Goal: Task Accomplishment & Management: Manage account settings

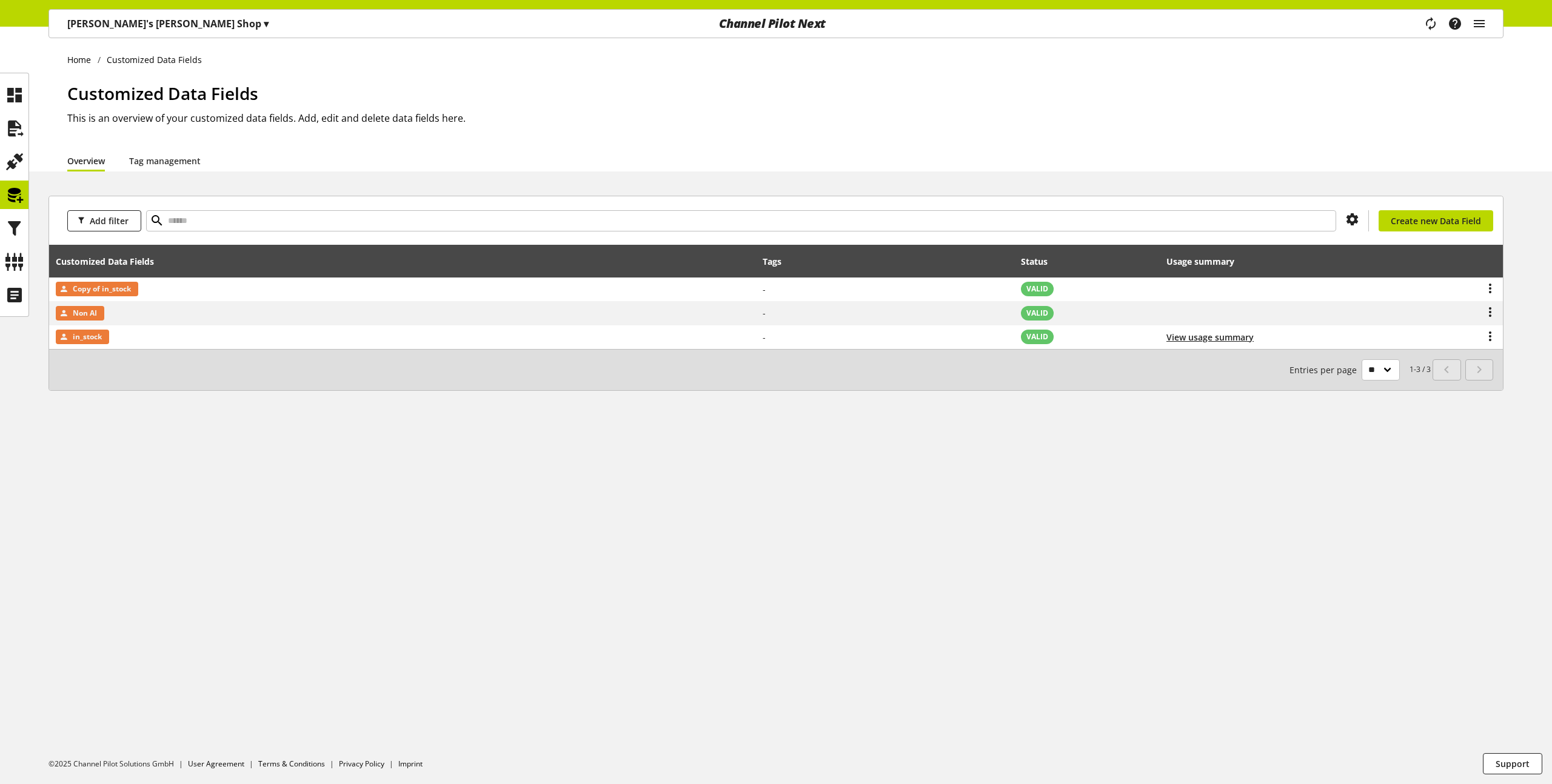
click at [1430, 25] on icon "main navigation" at bounding box center [1431, 23] width 14 height 22
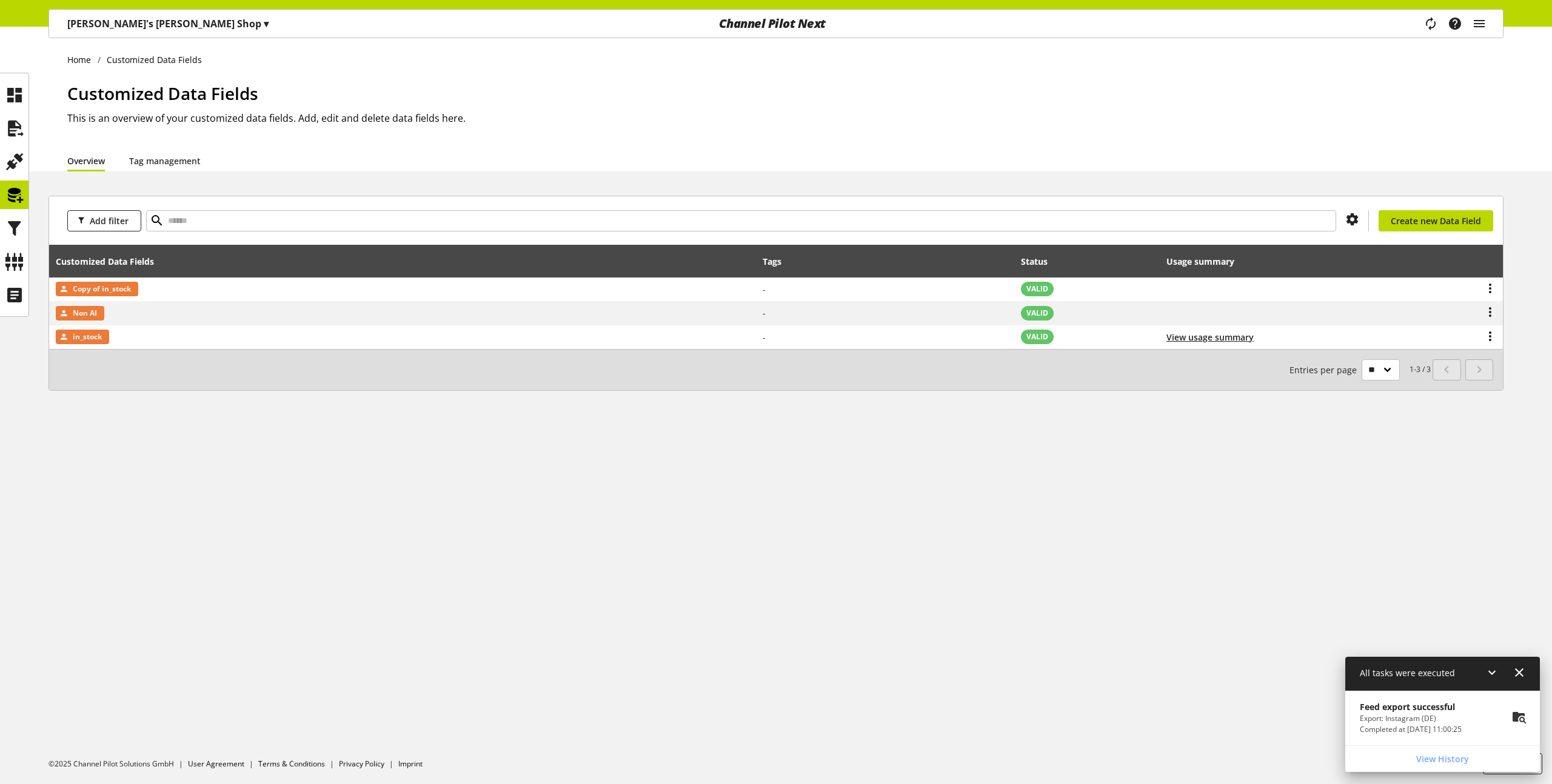
click at [1407, 720] on p "Export: Instagram (DE)" at bounding box center [1410, 719] width 102 height 11
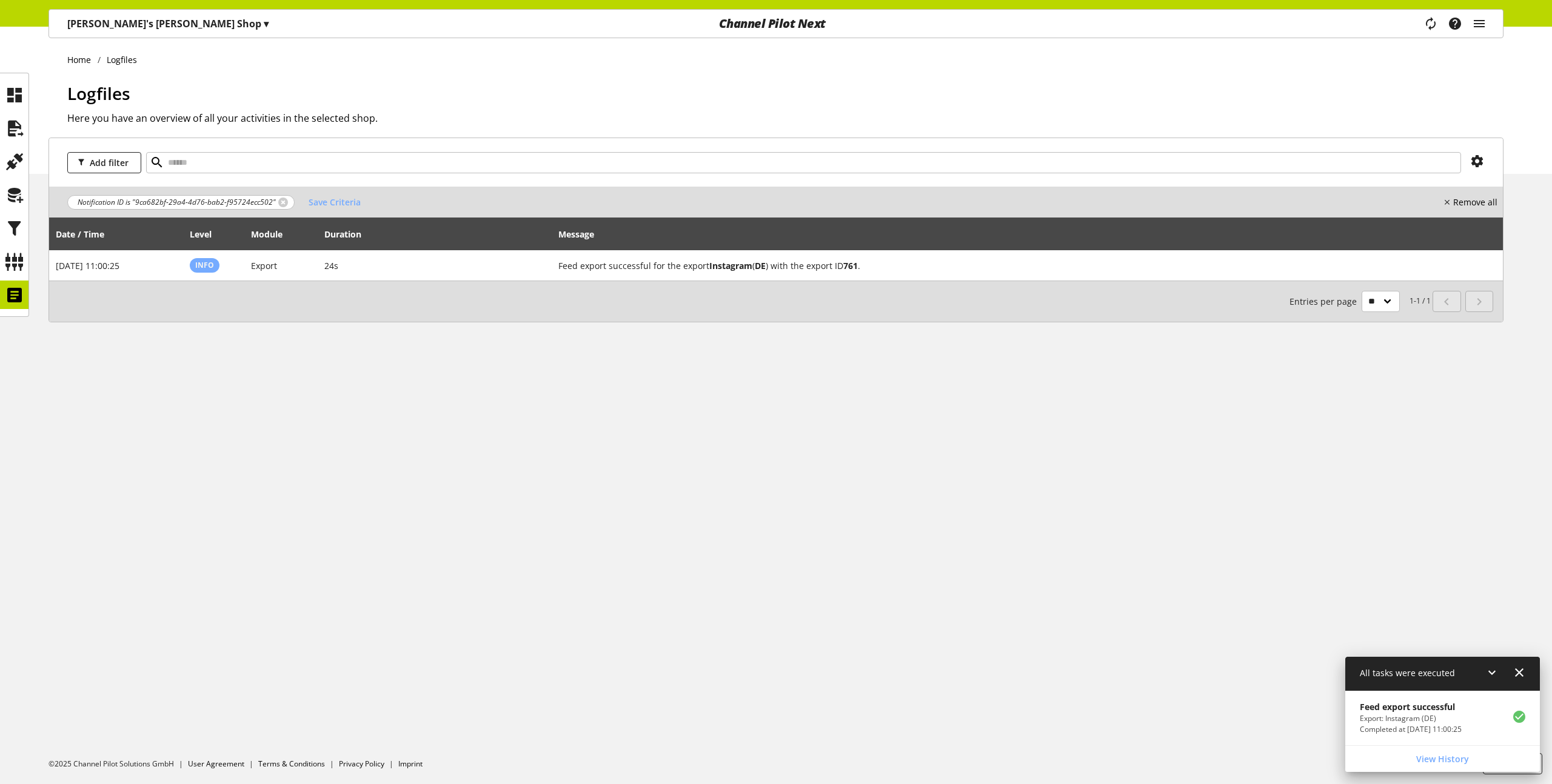
click at [279, 207] on span "Notification ID is "9ca682bf-29a4-4d76-bab2-f95724ecc502"" at bounding box center [181, 202] width 227 height 14
click at [279, 206] on link at bounding box center [283, 202] width 9 height 9
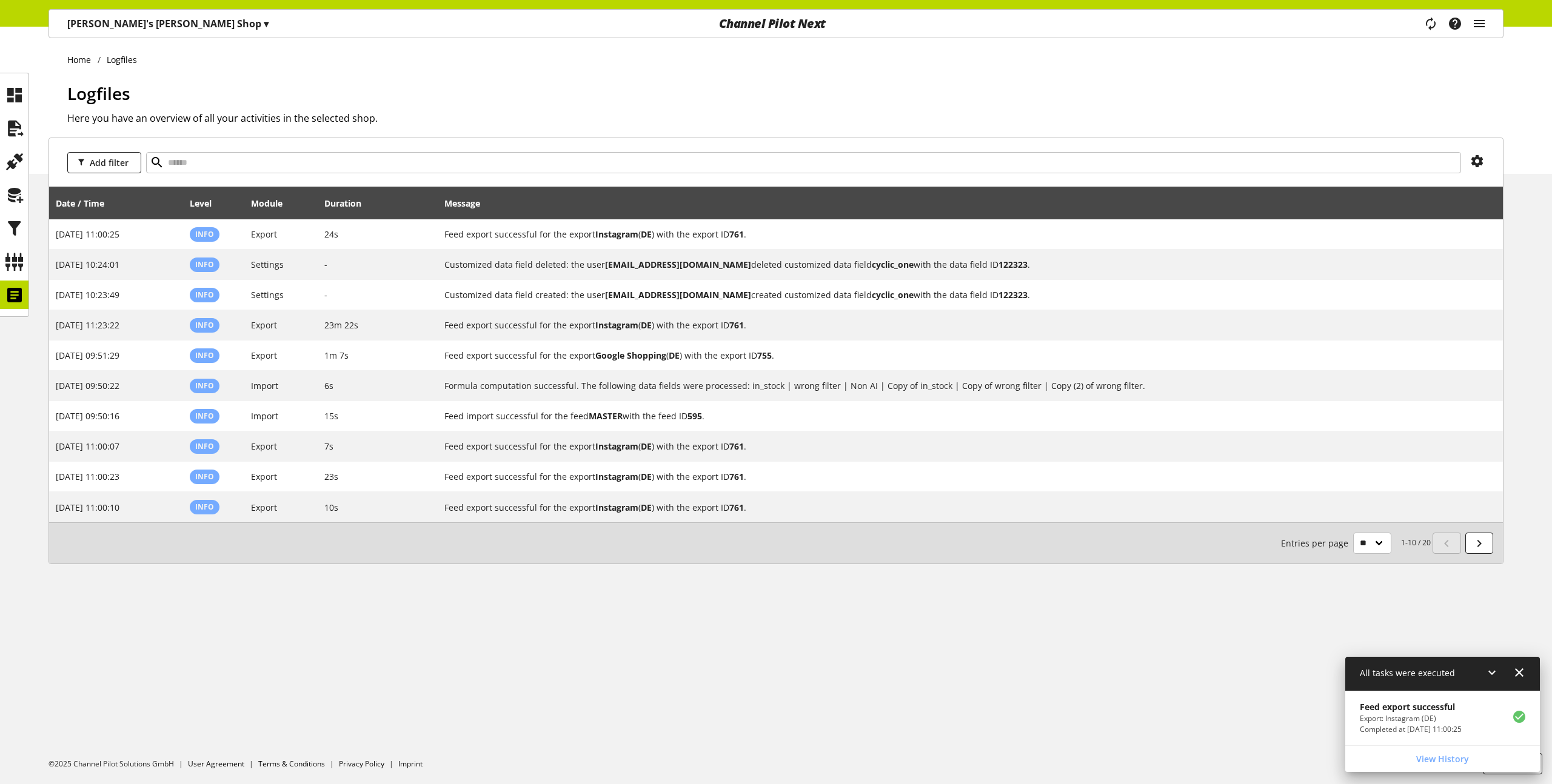
click at [1518, 675] on icon at bounding box center [1519, 673] width 14 height 22
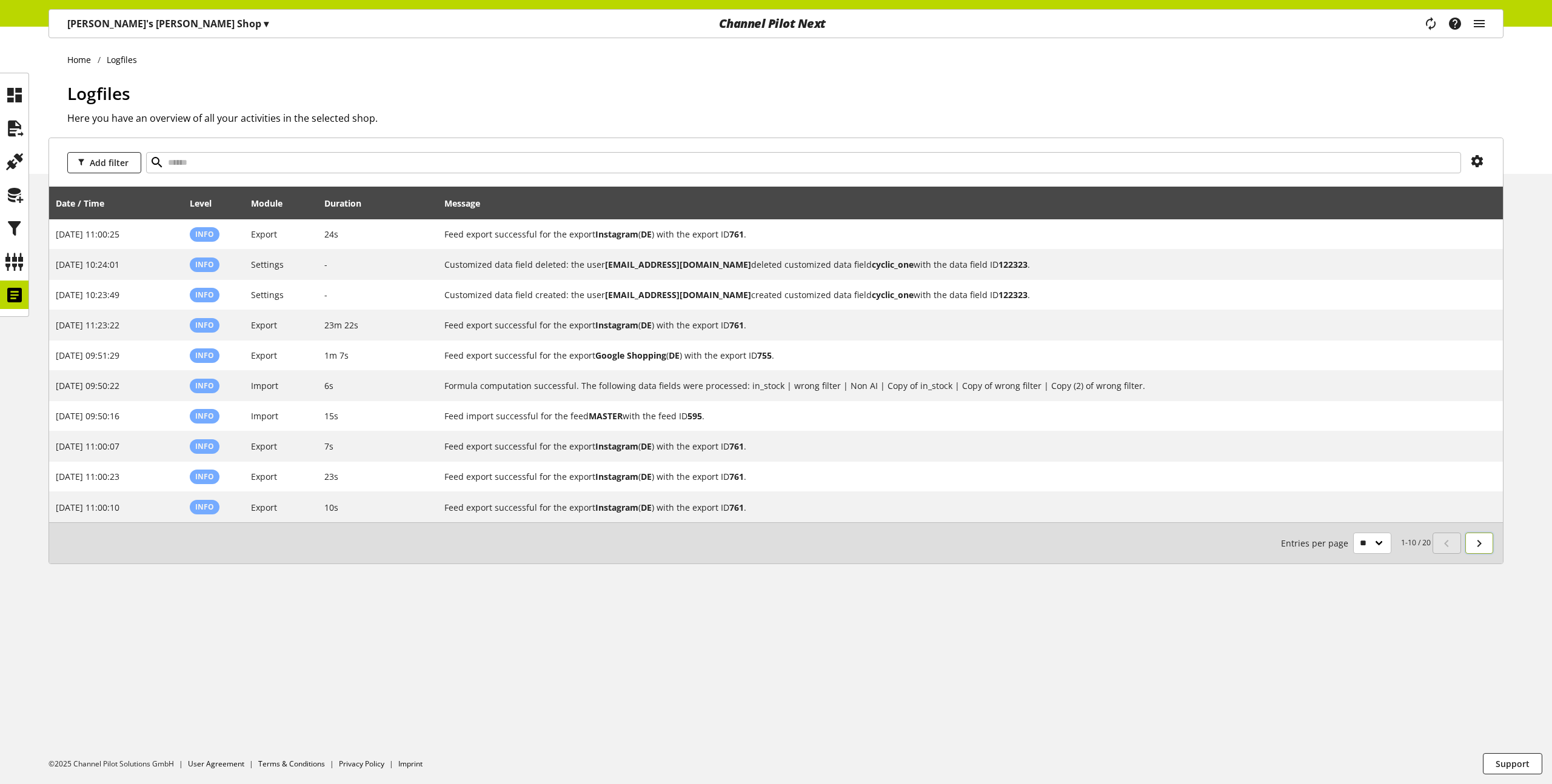
click at [1475, 544] on icon at bounding box center [1479, 544] width 14 height 22
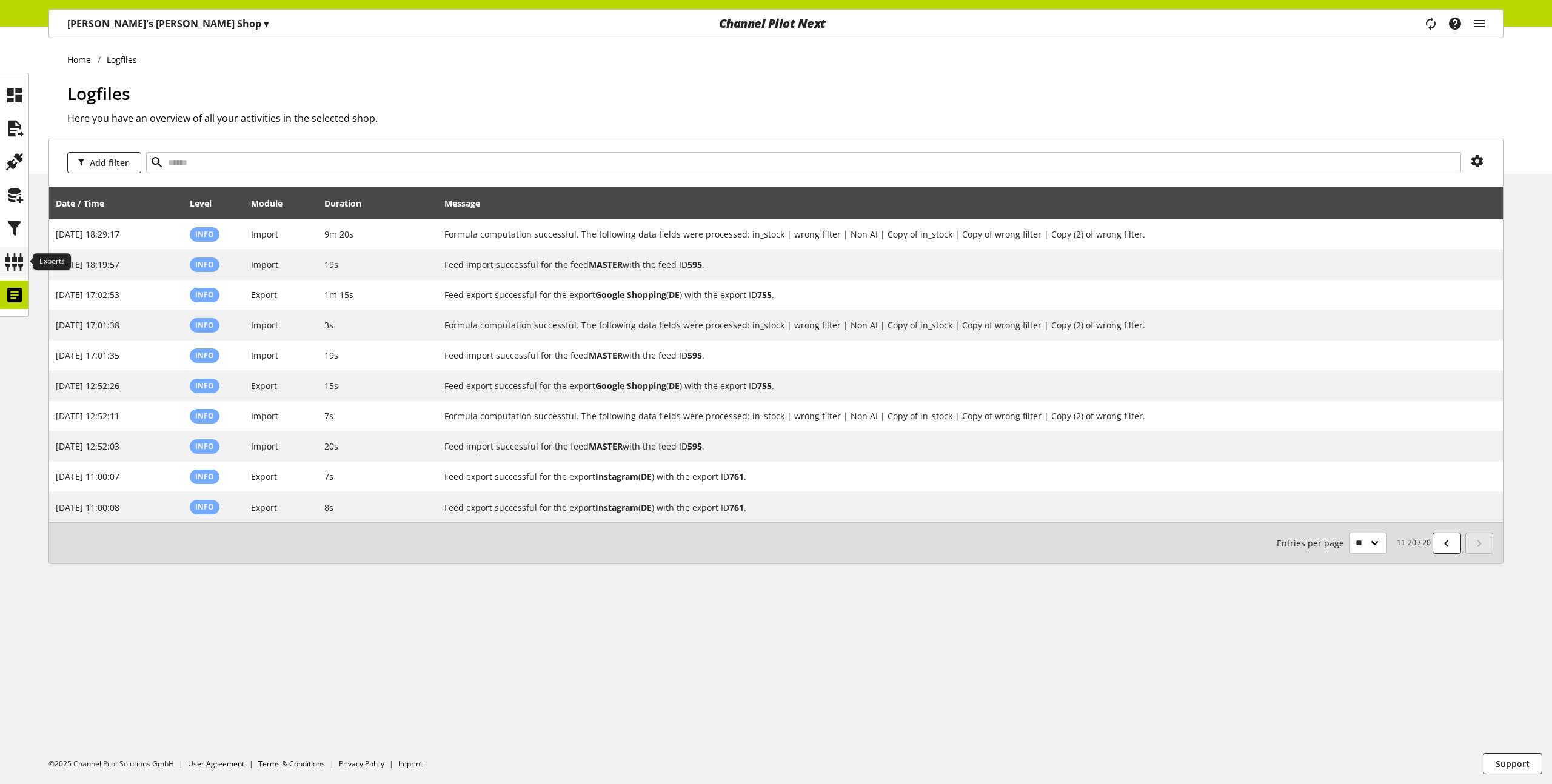
click at [19, 262] on icon at bounding box center [14, 262] width 20 height 25
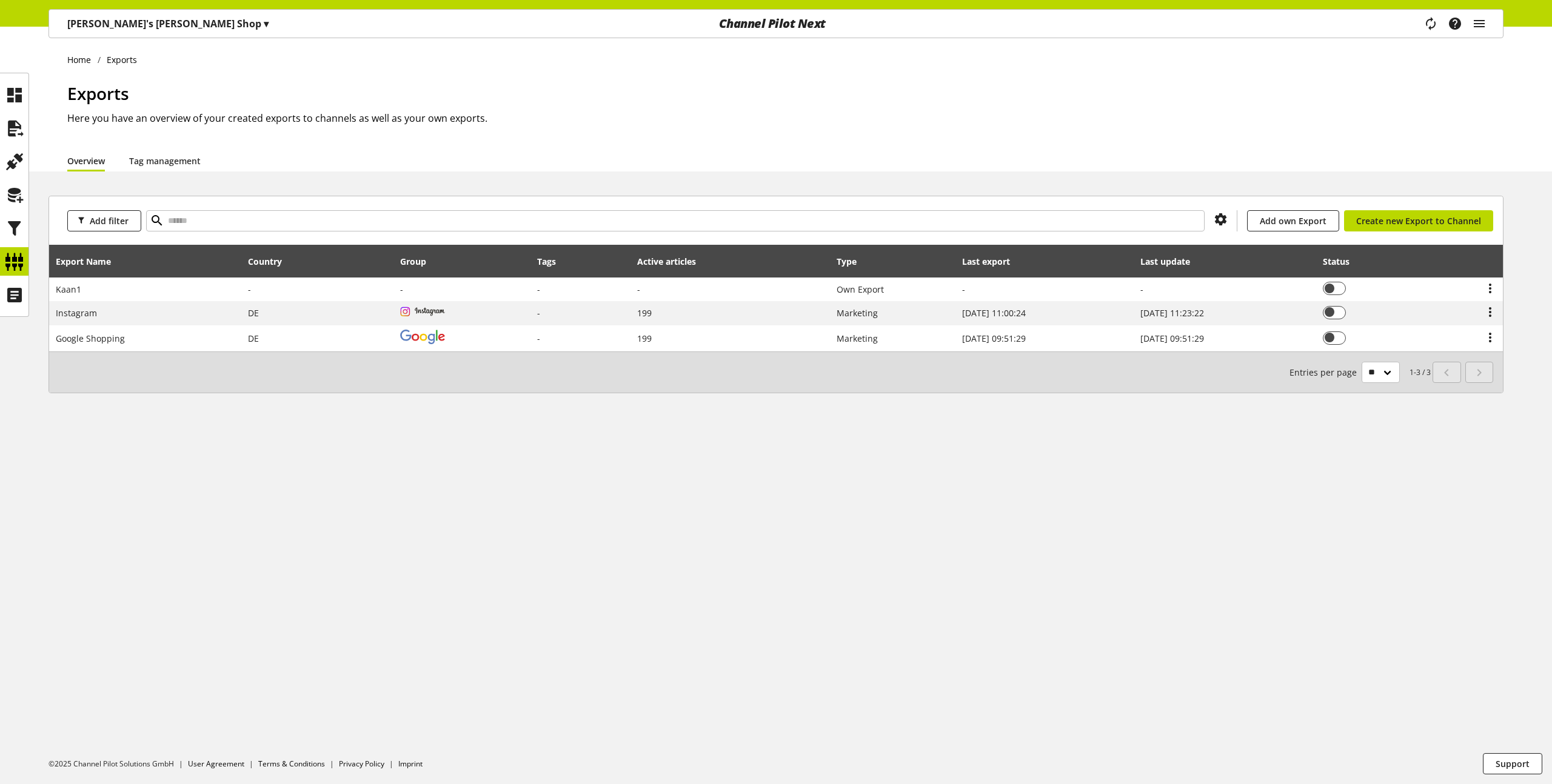
click at [1109, 74] on div "Home Exports Exports Here you have an overview of your created exports to chann…" at bounding box center [776, 99] width 1552 height 145
click at [875, 164] on div "Overview Tag management" at bounding box center [785, 160] width 1436 height 22
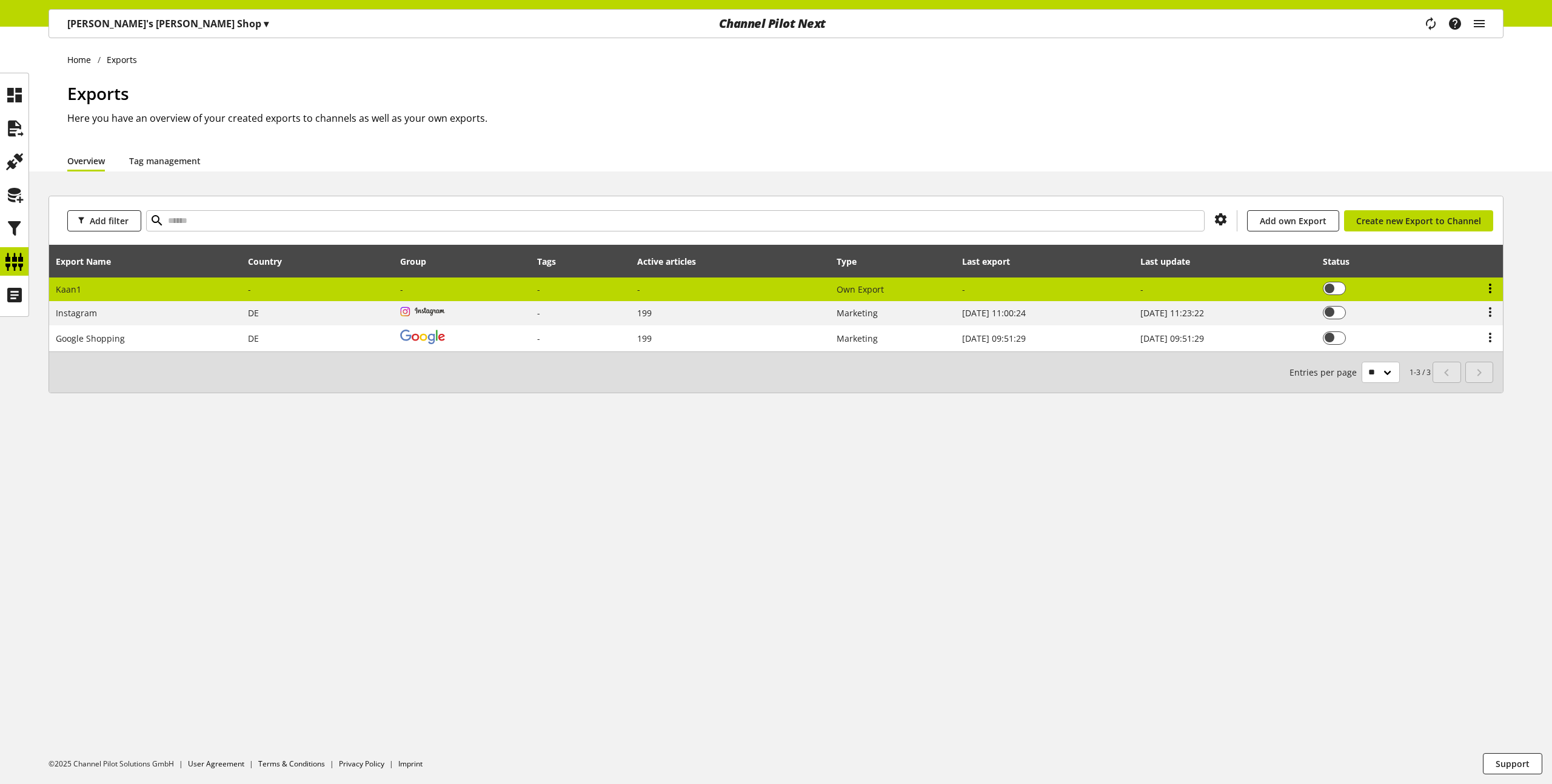
click at [1493, 291] on icon at bounding box center [1490, 288] width 14 height 22
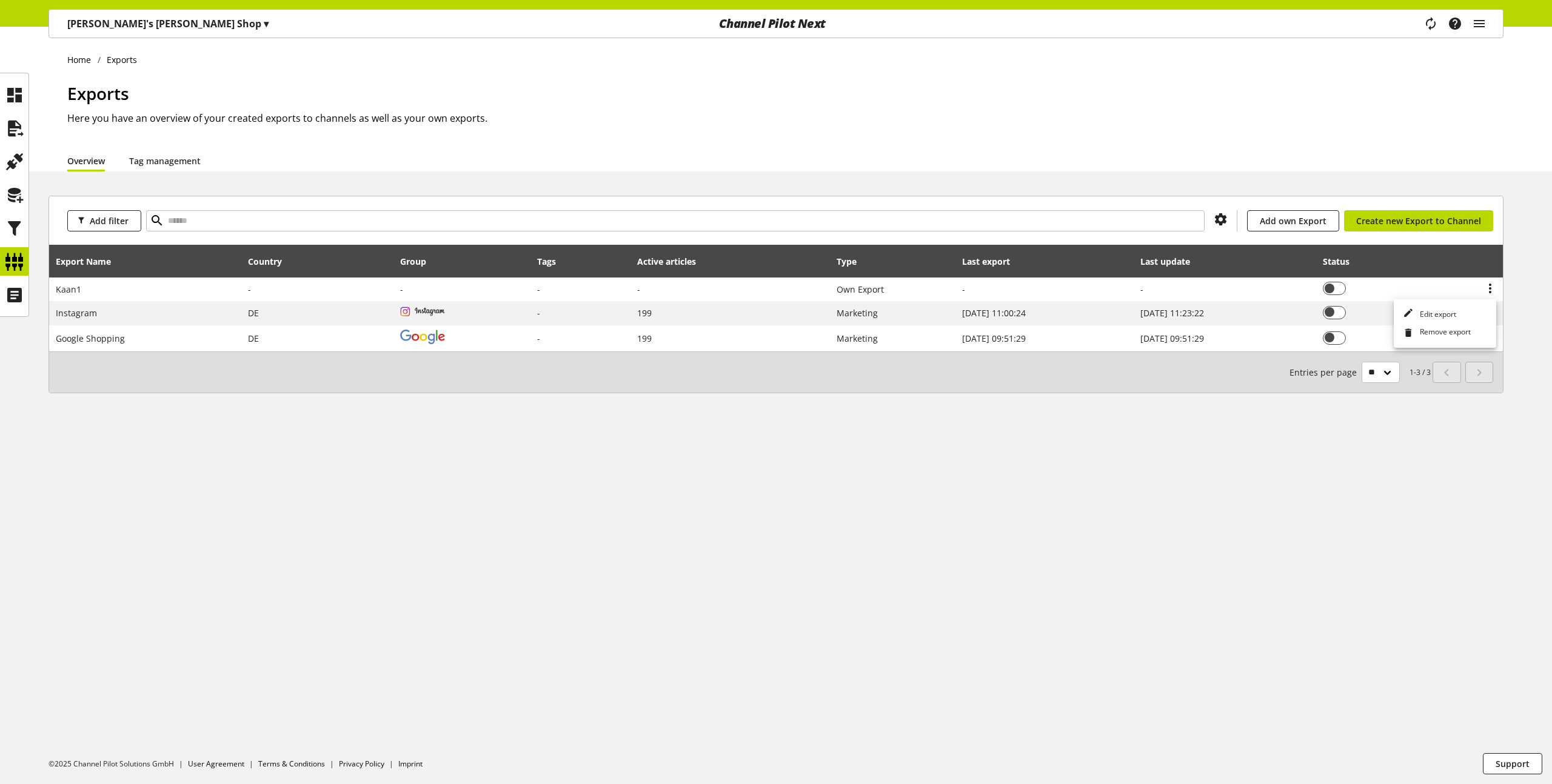
click at [1509, 157] on div "Home Exports Exports Here you have an overview of your created exports to chann…" at bounding box center [776, 99] width 1552 height 145
click at [1477, 30] on icon "main navigation" at bounding box center [1479, 23] width 14 height 22
click at [1407, 87] on p "User Management" at bounding box center [1412, 86] width 109 height 14
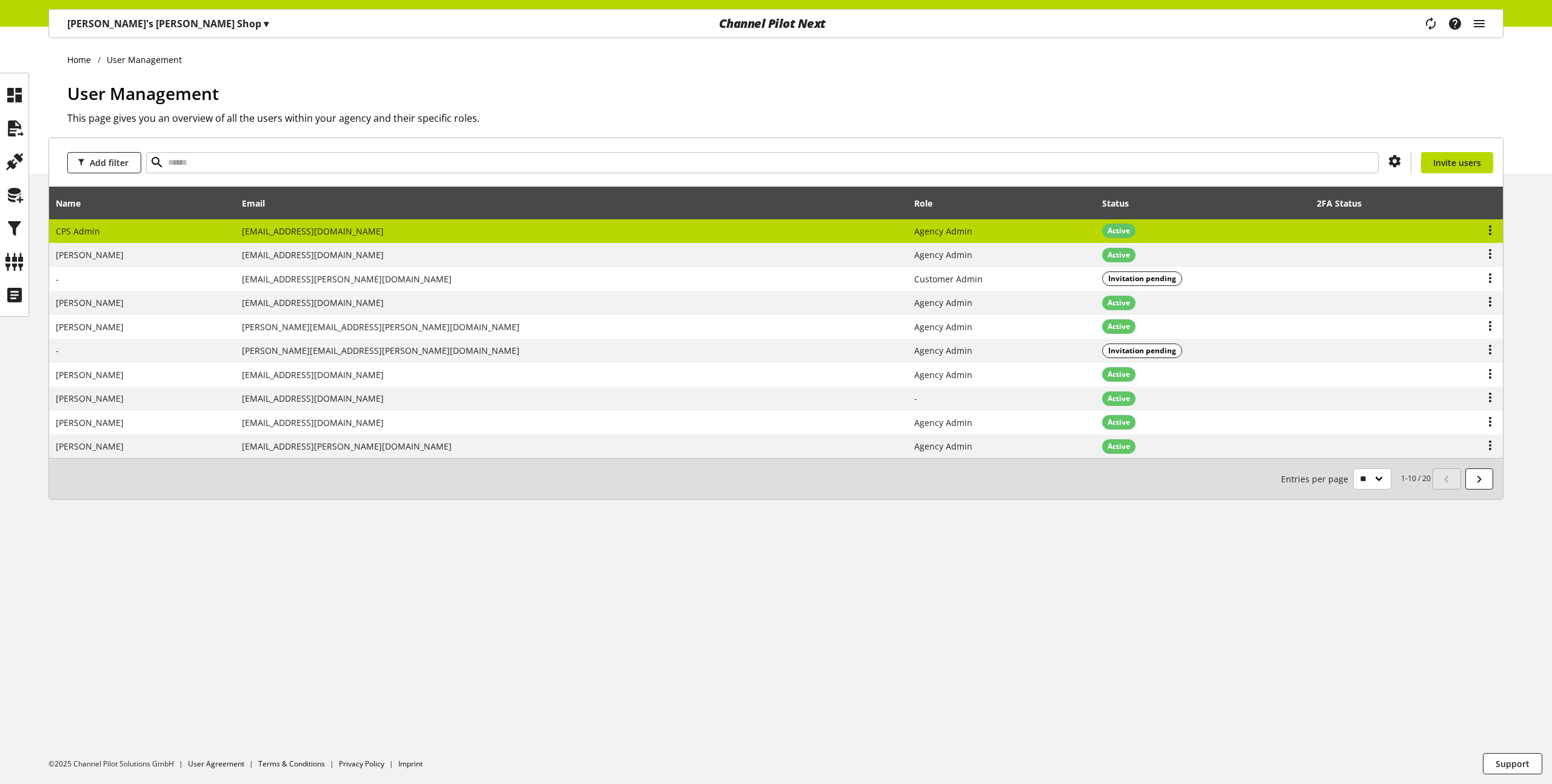
click at [921, 227] on td "Agency Admin" at bounding box center [1002, 232] width 188 height 25
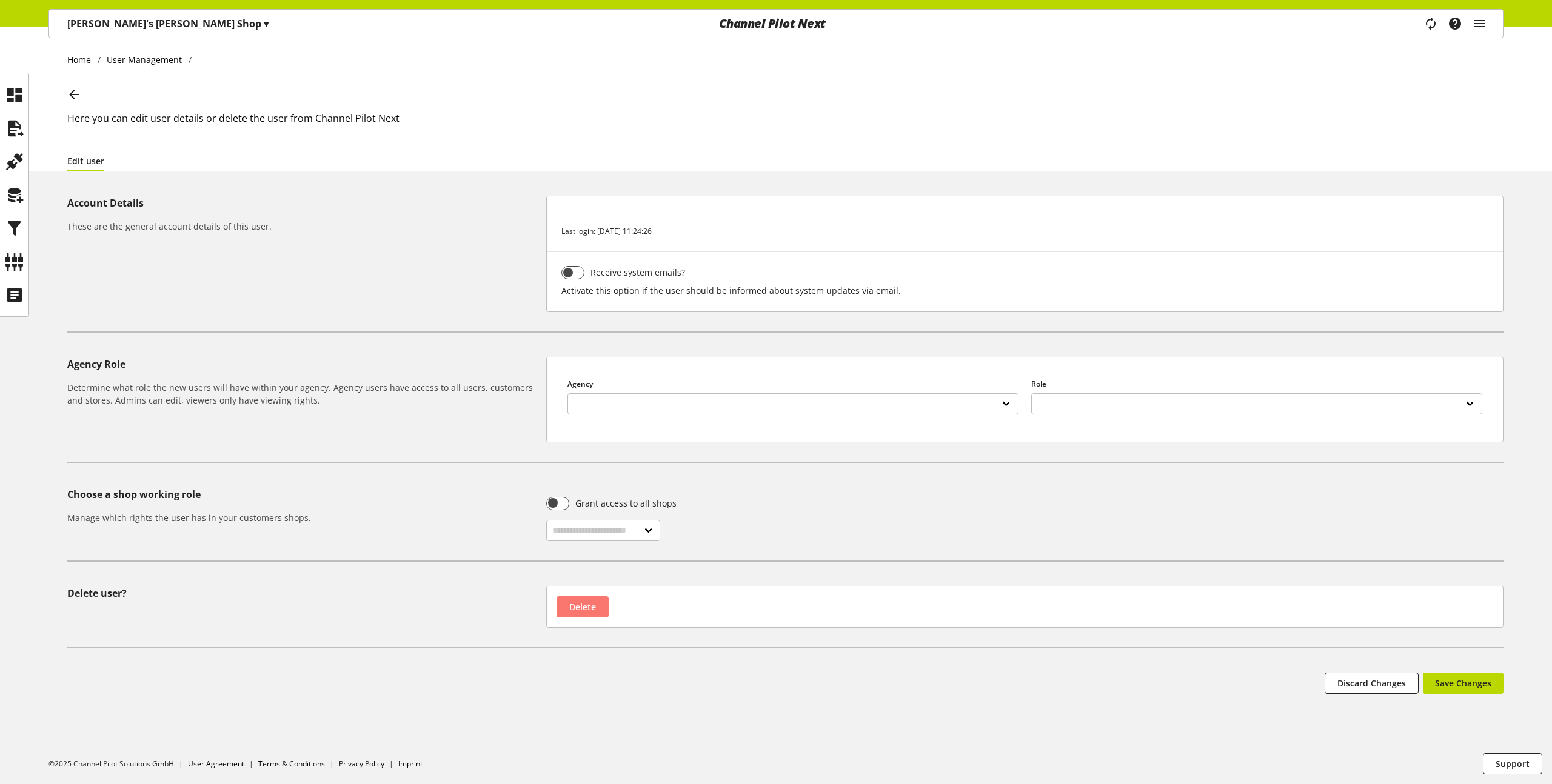
select select "**********"
select select "******"
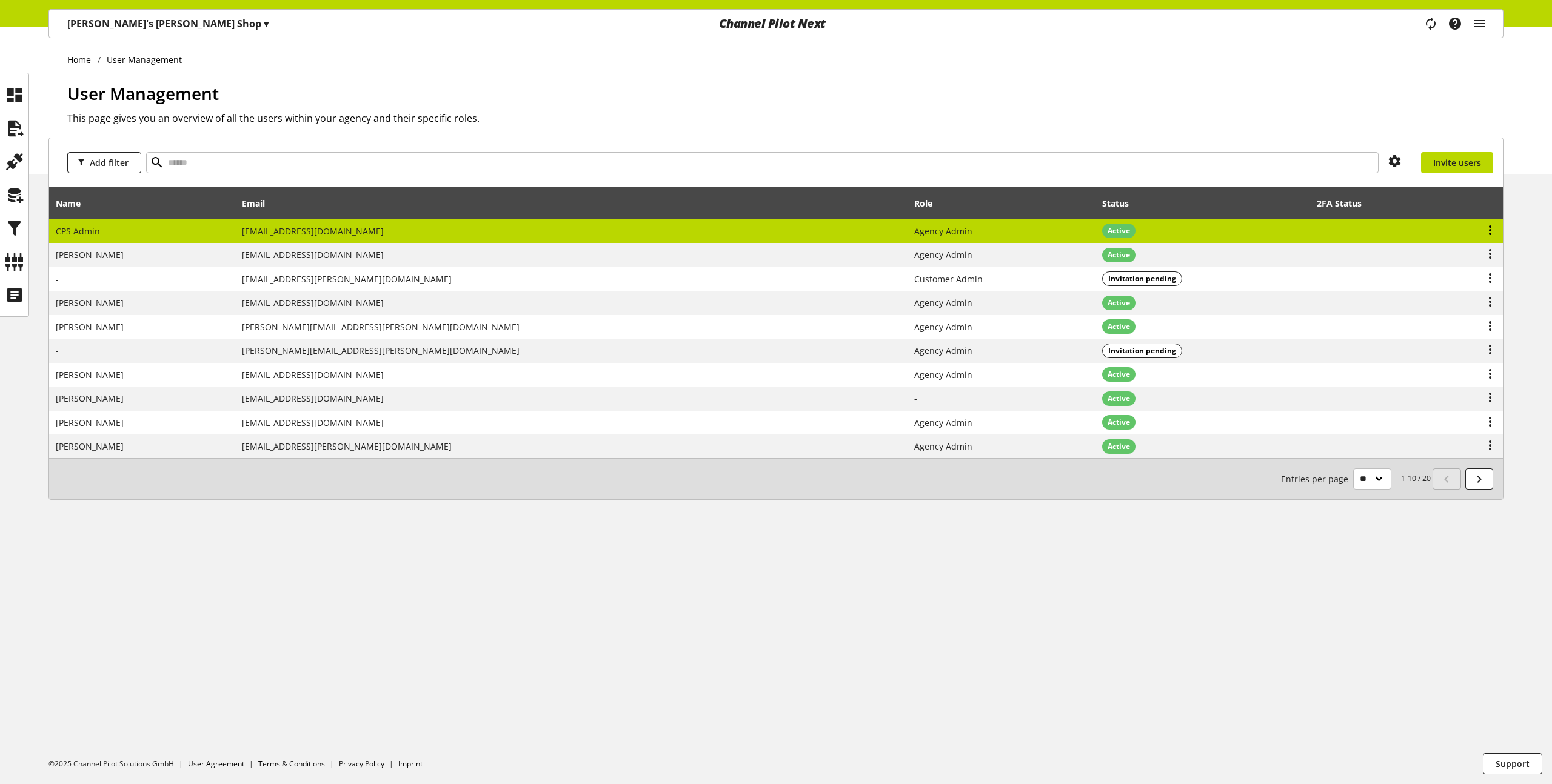
click at [1493, 235] on icon at bounding box center [1490, 230] width 14 height 22
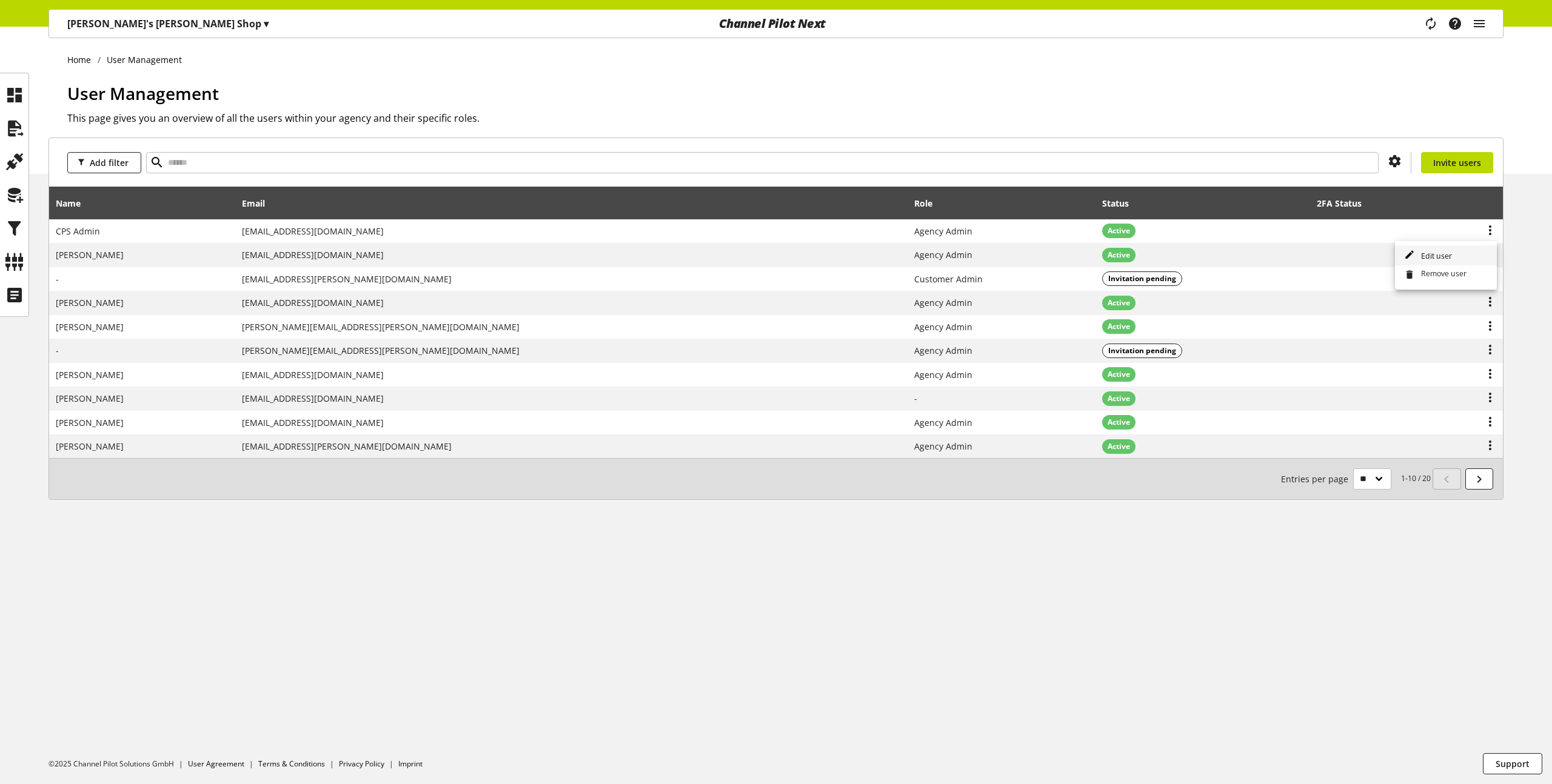
click at [1421, 255] on span "Edit user" at bounding box center [1434, 256] width 36 height 10
select select "**********"
select select "******"
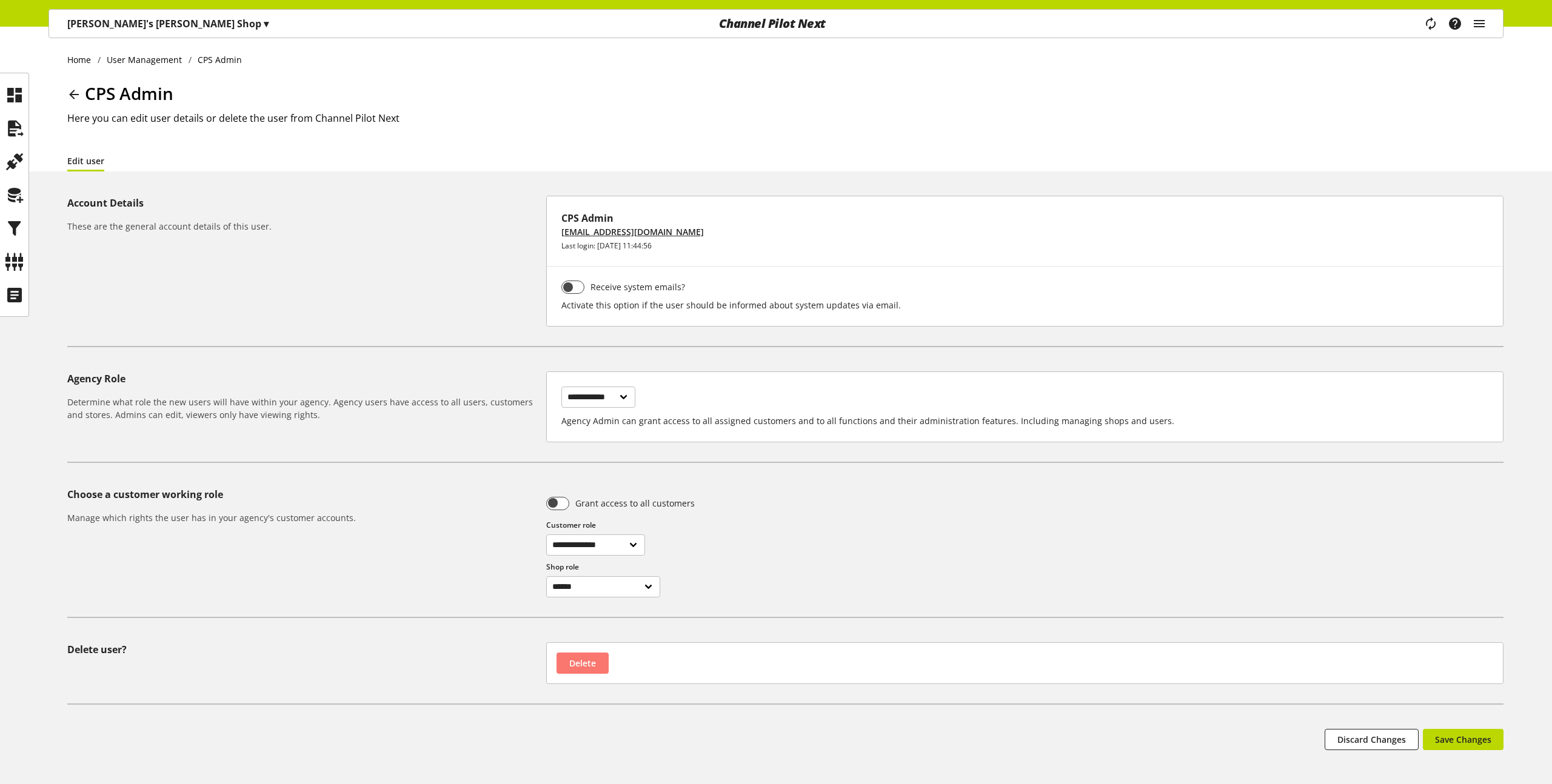
scroll to position [55, 0]
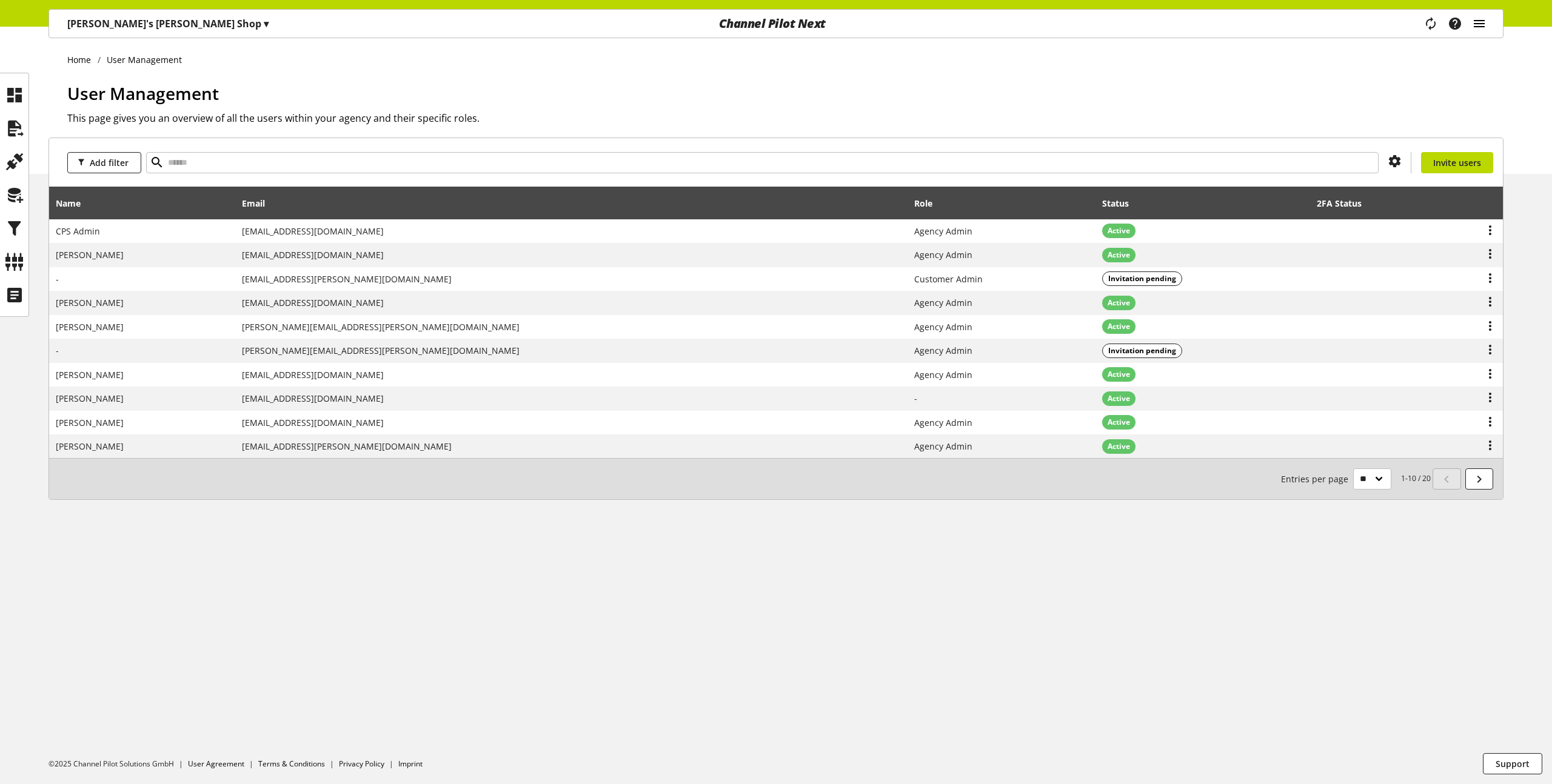
click at [1485, 26] on icon "main navigation" at bounding box center [1479, 23] width 14 height 22
click at [1381, 89] on p "User Management" at bounding box center [1412, 86] width 109 height 14
click at [1485, 23] on icon "main navigation" at bounding box center [1479, 23] width 14 height 22
click at [1255, 72] on div "Home User Management User Management This page gives you an overview of all the…" at bounding box center [776, 100] width 1552 height 147
